Goal: Register for event/course

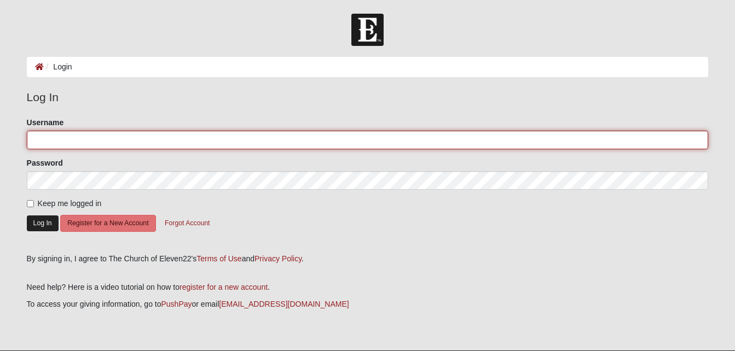
type input "dianekoehler"
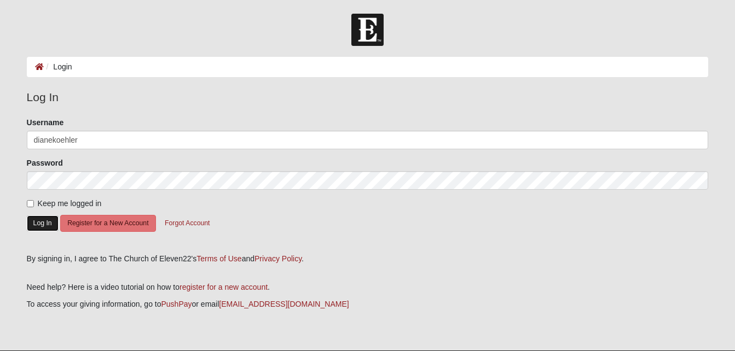
click at [47, 218] on button "Log In" at bounding box center [43, 224] width 32 height 16
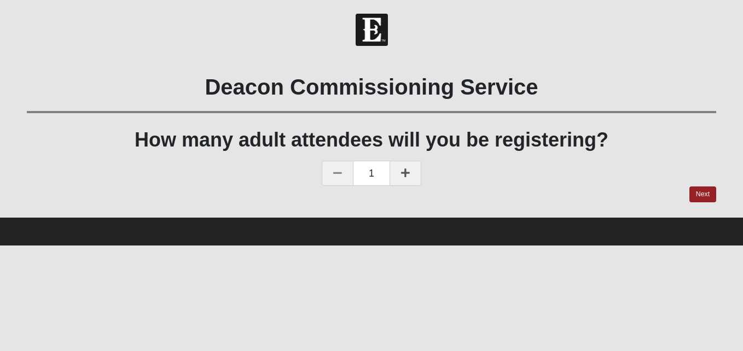
click at [415, 182] on link at bounding box center [406, 173] width 32 height 25
click at [704, 198] on link "Next" at bounding box center [702, 195] width 27 height 16
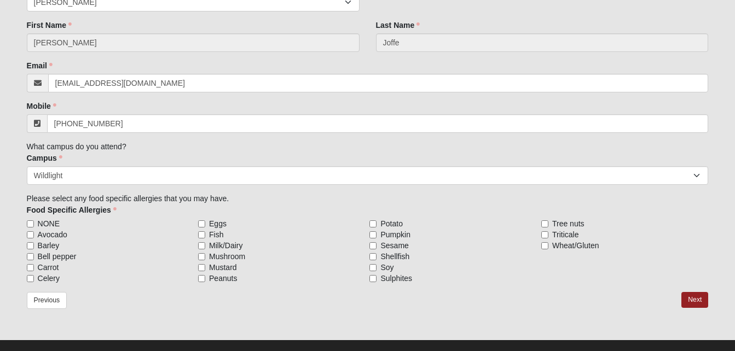
scroll to position [245, 0]
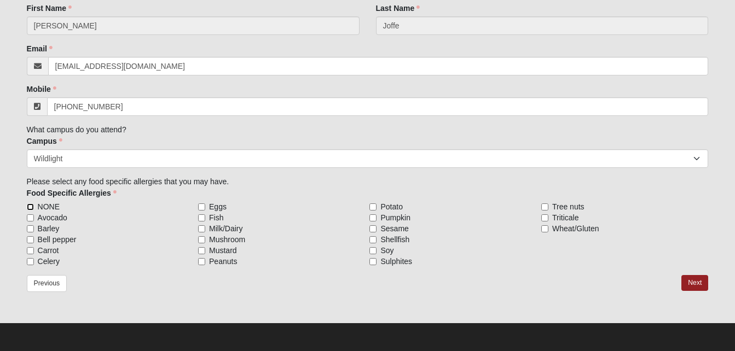
click at [30, 207] on input "NONE" at bounding box center [30, 207] width 7 height 7
checkbox input "true"
click at [691, 281] on link "Next" at bounding box center [694, 283] width 27 height 16
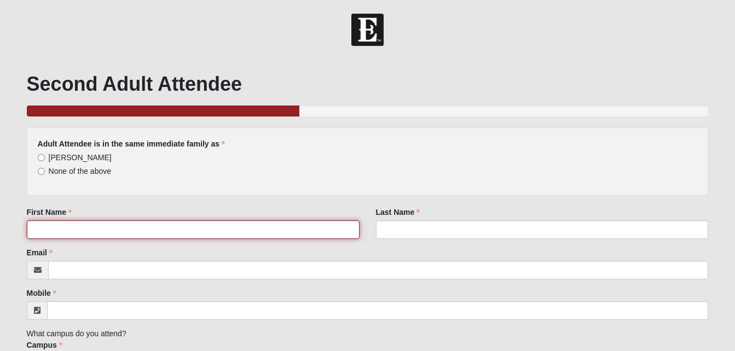
click at [148, 231] on input "First Name" at bounding box center [193, 230] width 333 height 19
type input "DeAnnon"
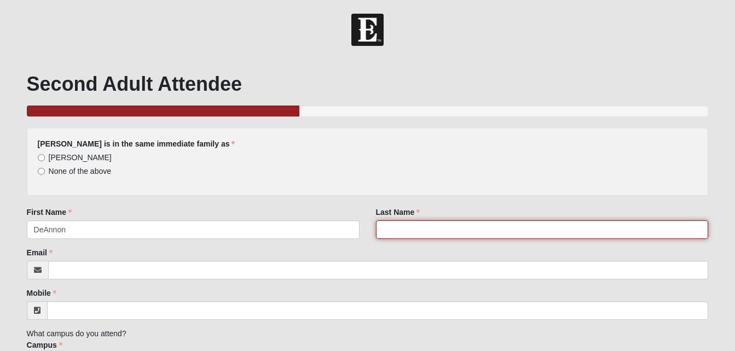
click at [405, 230] on input "Last Name" at bounding box center [542, 230] width 333 height 19
type input "[PERSON_NAME]"
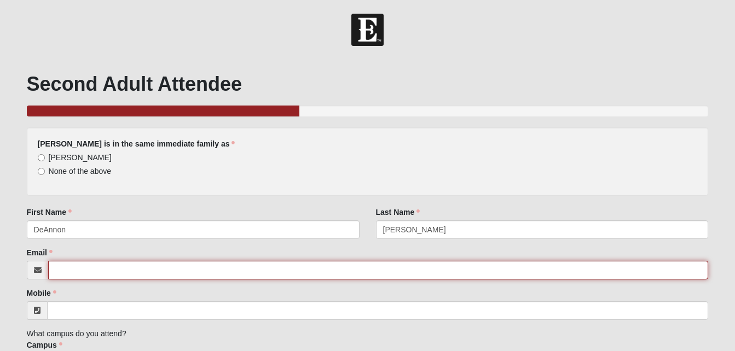
click at [219, 264] on input "Email" at bounding box center [378, 270] width 660 height 19
paste input "[EMAIL_ADDRESS][DOMAIN_NAME]"
type input "[EMAIL_ADDRESS][DOMAIN_NAME]"
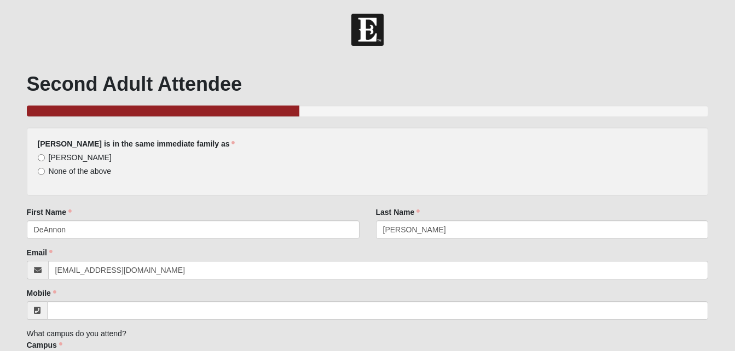
click at [188, 175] on div "None of the above" at bounding box center [368, 171] width 660 height 11
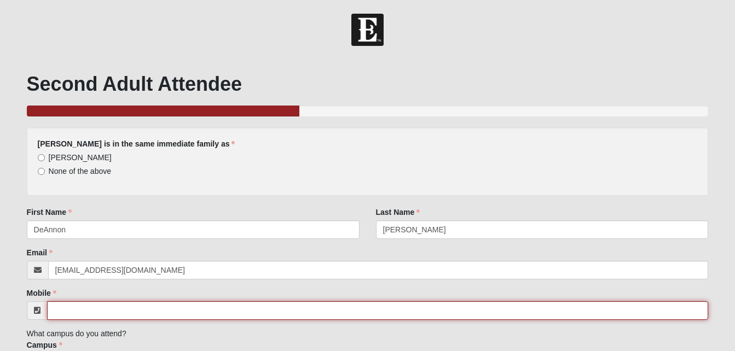
click at [71, 312] on input "Mobile" at bounding box center [378, 311] width 662 height 19
type input "[PHONE_NUMBER]"
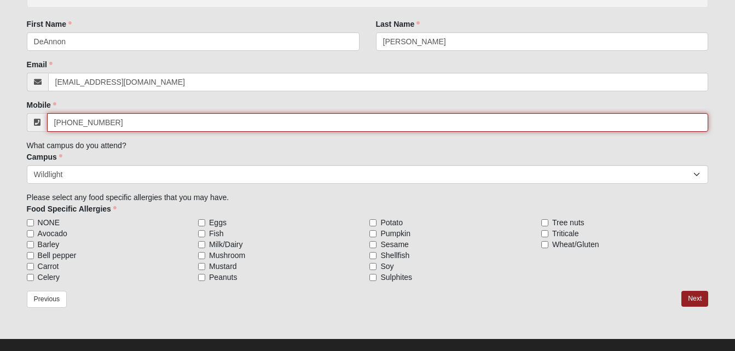
scroll to position [191, 0]
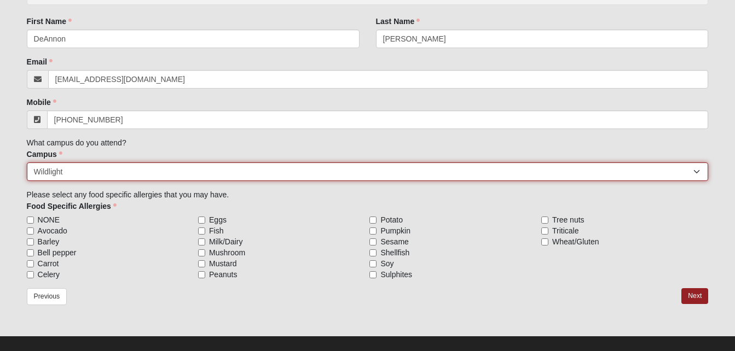
click at [92, 167] on select "[GEOGRAPHIC_DATA] [GEOGRAPHIC_DATA] (Coming Soon) Eleven22 Online [PERSON_NAME]…" at bounding box center [368, 172] width 682 height 19
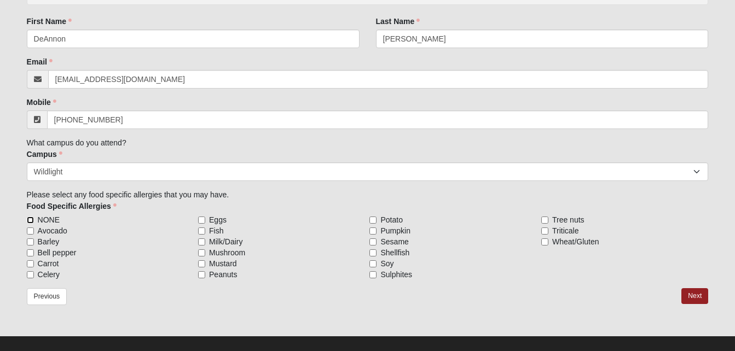
click at [33, 219] on input "NONE" at bounding box center [30, 220] width 7 height 7
checkbox input "true"
click at [692, 297] on link "Next" at bounding box center [694, 296] width 27 height 16
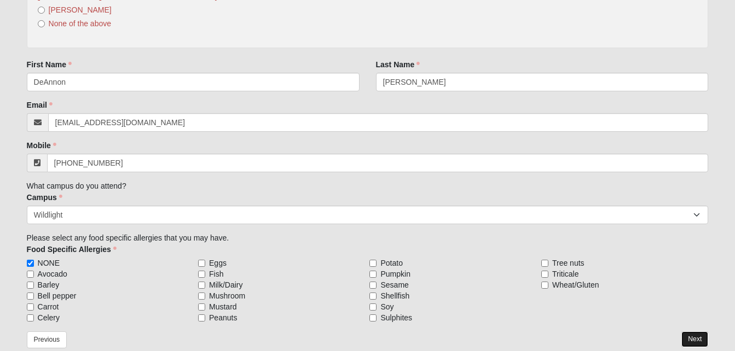
scroll to position [0, 0]
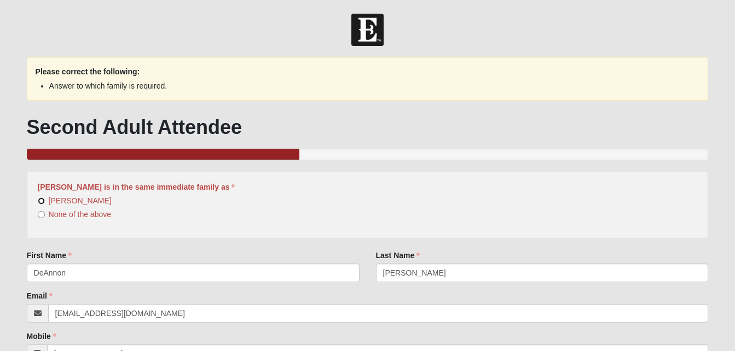
click at [40, 203] on input "[PERSON_NAME]" at bounding box center [41, 201] width 7 height 7
radio input "true"
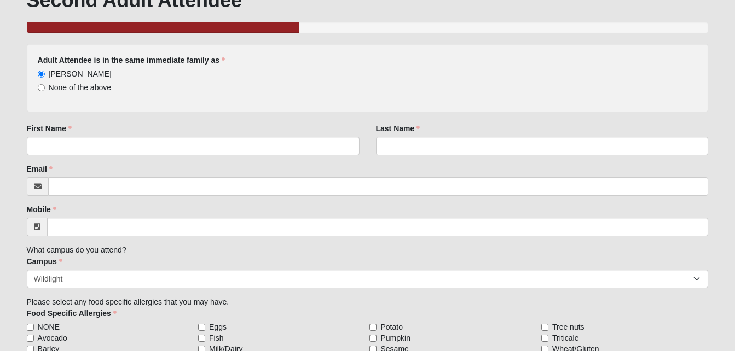
scroll to position [204, 0]
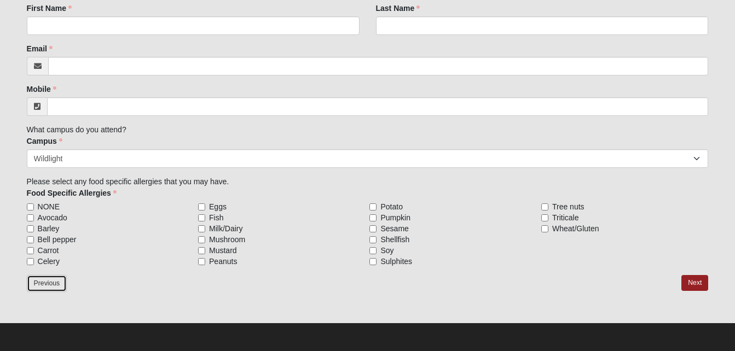
click at [54, 288] on link "Previous" at bounding box center [47, 283] width 40 height 17
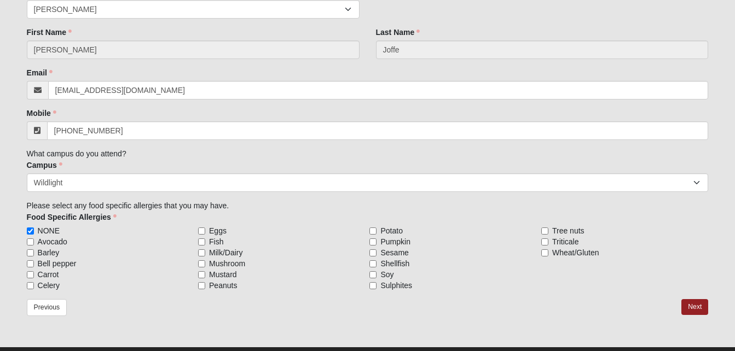
scroll to position [236, 0]
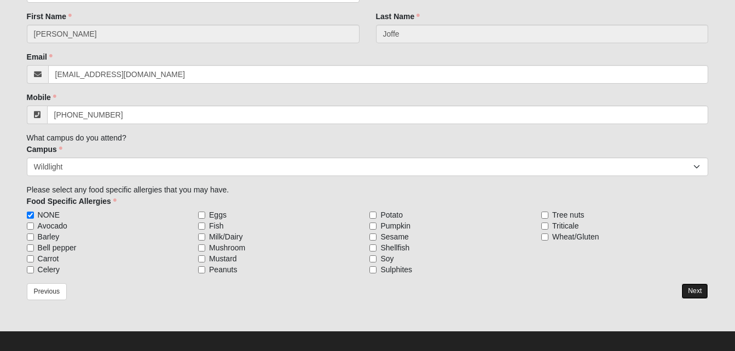
click at [697, 287] on link "Next" at bounding box center [694, 291] width 27 height 16
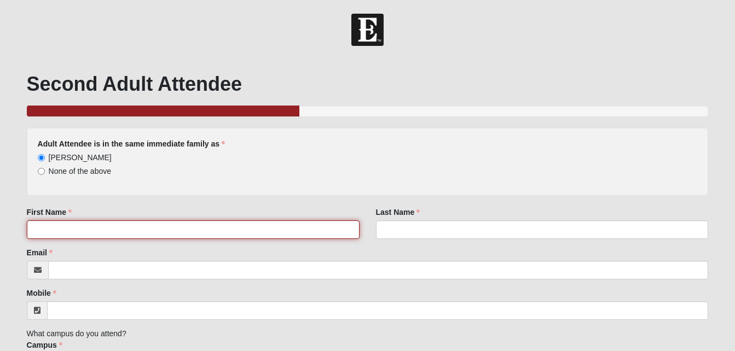
click at [258, 228] on input "First Name" at bounding box center [193, 230] width 333 height 19
type input "[PERSON_NAME]"
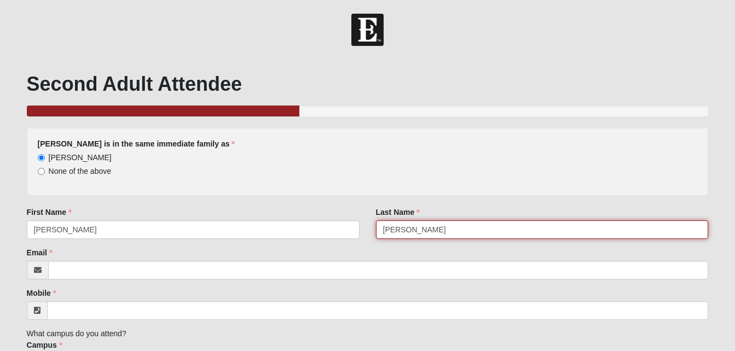
type input "[PERSON_NAME]"
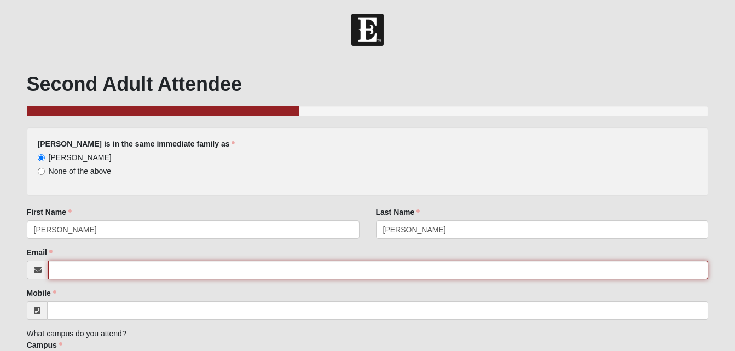
click at [220, 277] on input "Email" at bounding box center [378, 270] width 660 height 19
paste input "[EMAIL_ADDRESS][DOMAIN_NAME]"
type input "[EMAIL_ADDRESS][DOMAIN_NAME]"
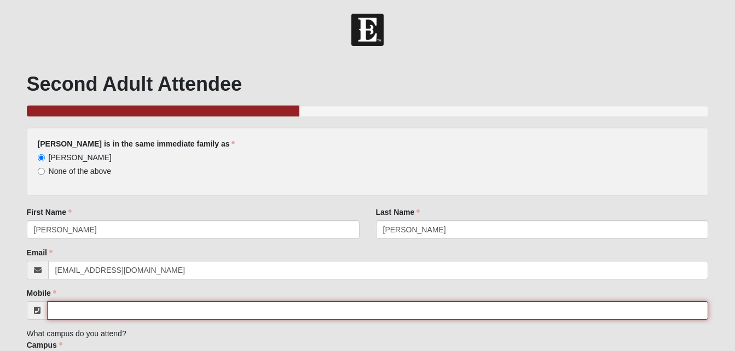
click at [192, 310] on input "Mobile" at bounding box center [378, 311] width 662 height 19
type input "[PHONE_NUMBER]"
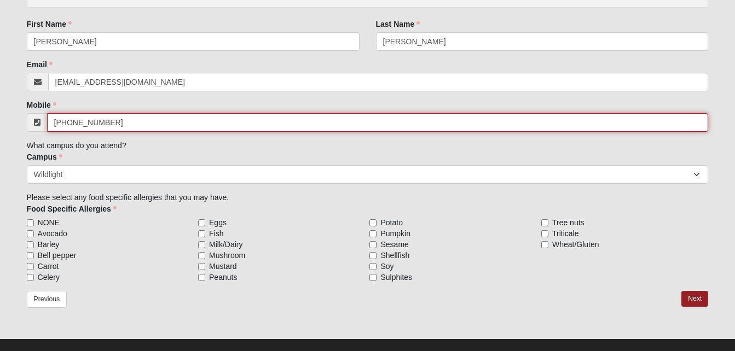
scroll to position [192, 0]
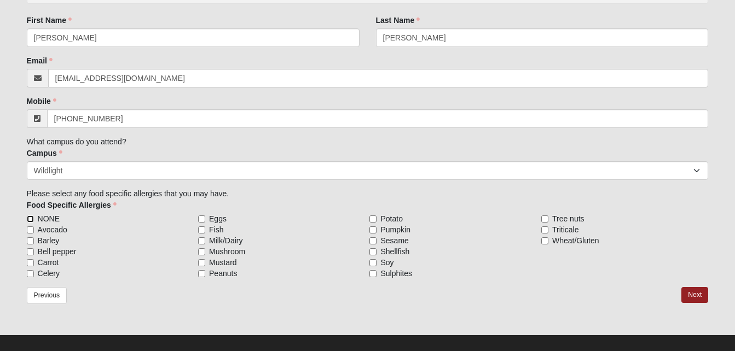
click at [33, 222] on input "NONE" at bounding box center [30, 219] width 7 height 7
checkbox input "true"
click at [699, 292] on link "Next" at bounding box center [694, 295] width 27 height 16
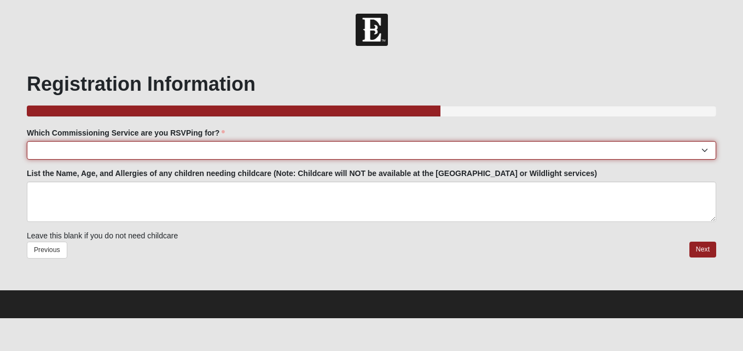
click at [241, 149] on select "[GEOGRAPHIC_DATA]: [DATE] 6:00pm | [GEOGRAPHIC_DATA] ([STREET_ADDRESS]) [GEOGRA…" at bounding box center [371, 150] width 689 height 19
select select "Wildlight: [DATE] 6:00pm | Acres of [GEOGRAPHIC_DATA] ([GEOGRAPHIC_DATA][PERSON…"
click at [27, 141] on select "[GEOGRAPHIC_DATA]: [DATE] 6:00pm | [GEOGRAPHIC_DATA] ([STREET_ADDRESS]) [GEOGRA…" at bounding box center [371, 150] width 689 height 19
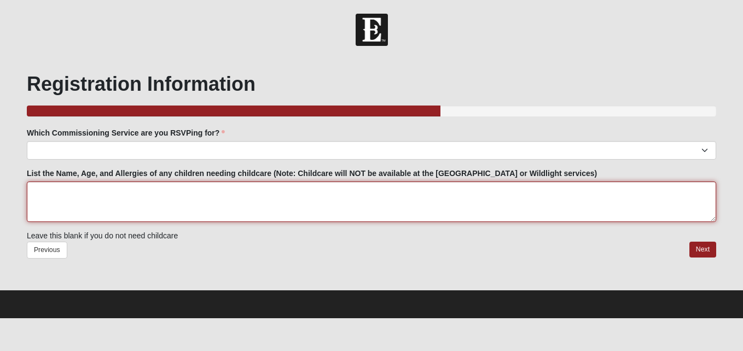
click at [147, 187] on textarea "List the Name, Age, and Allergies of any children needing childcare (Note: Chil…" at bounding box center [371, 202] width 689 height 40
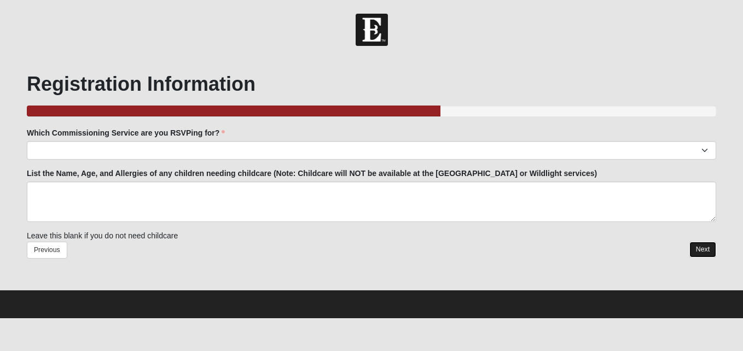
click at [697, 251] on link "Next" at bounding box center [702, 250] width 27 height 16
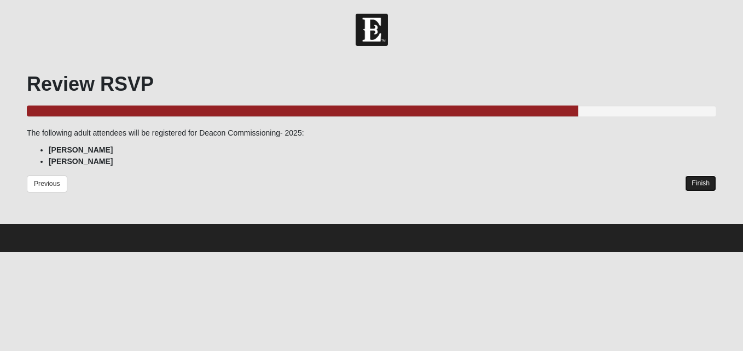
click at [694, 192] on link "Finish" at bounding box center [700, 184] width 31 height 16
